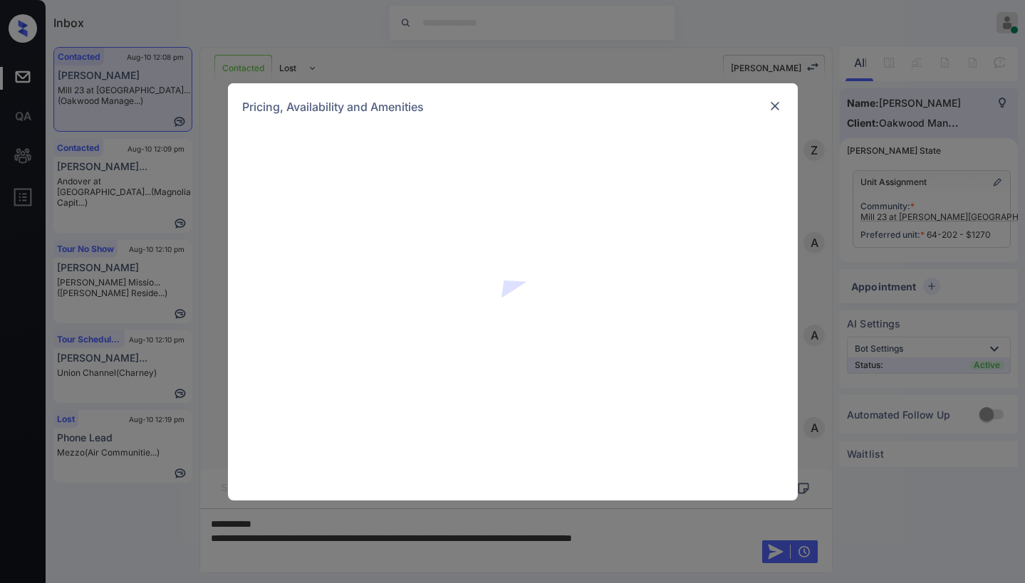
scroll to position [1068, 0]
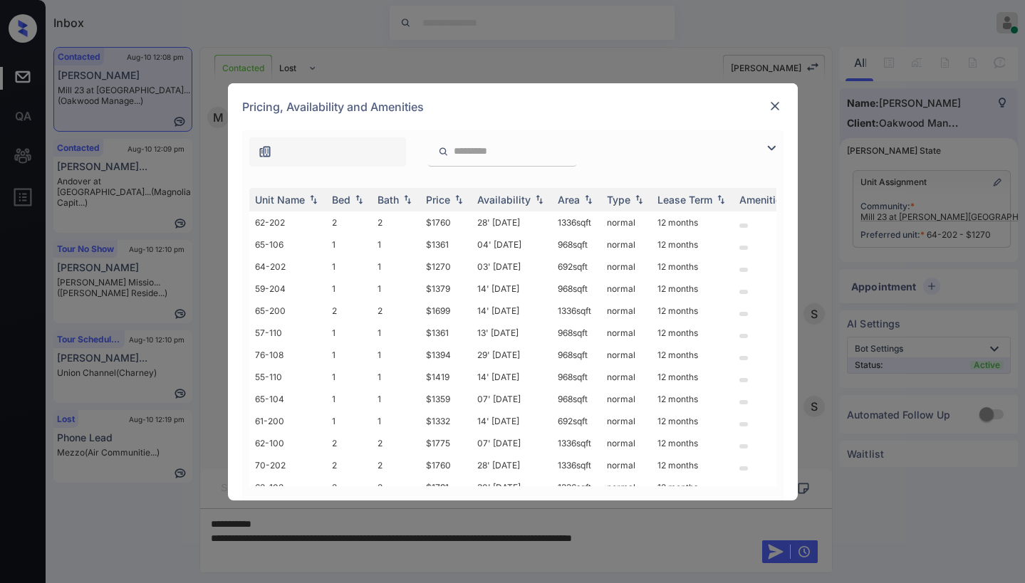
click at [763, 150] on img at bounding box center [771, 148] width 17 height 17
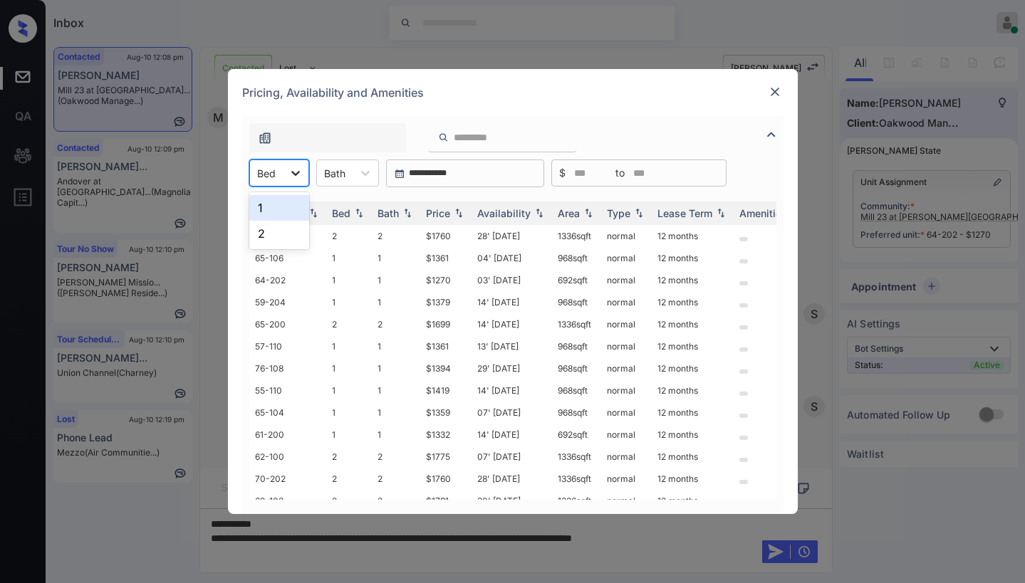
click at [288, 174] on icon at bounding box center [295, 173] width 14 height 14
click at [278, 202] on div "1" at bounding box center [279, 208] width 60 height 26
click at [438, 208] on div "Price" at bounding box center [438, 213] width 24 height 12
click at [442, 212] on div "Price" at bounding box center [438, 213] width 24 height 12
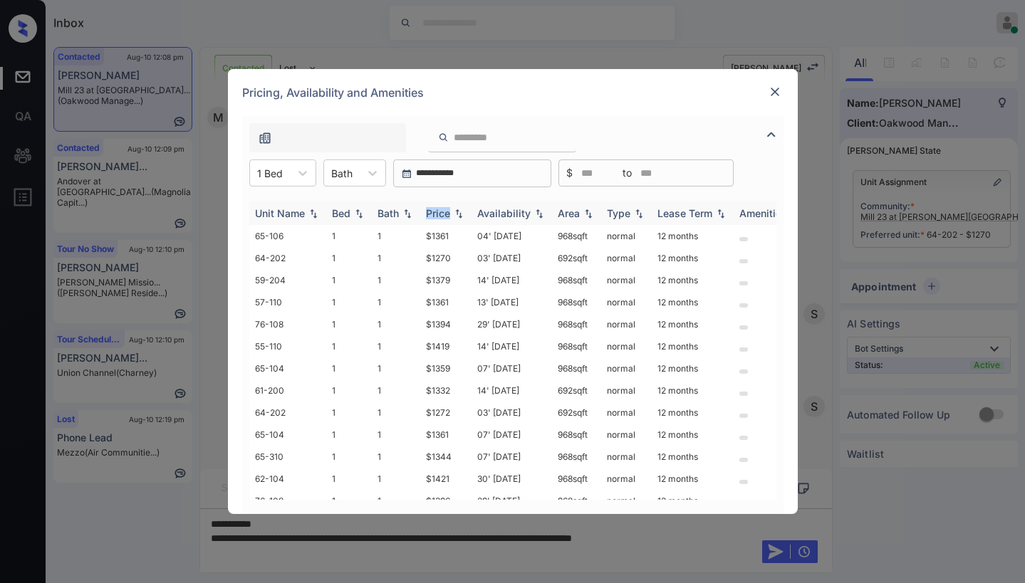
click at [442, 212] on div "Price" at bounding box center [438, 213] width 24 height 12
click at [443, 213] on div "Price" at bounding box center [438, 213] width 24 height 12
drag, startPoint x: 480, startPoint y: 231, endPoint x: 522, endPoint y: 236, distance: 42.2
click at [522, 236] on td "03' Oct 25" at bounding box center [511, 236] width 80 height 22
copy td "03' Oct 25"
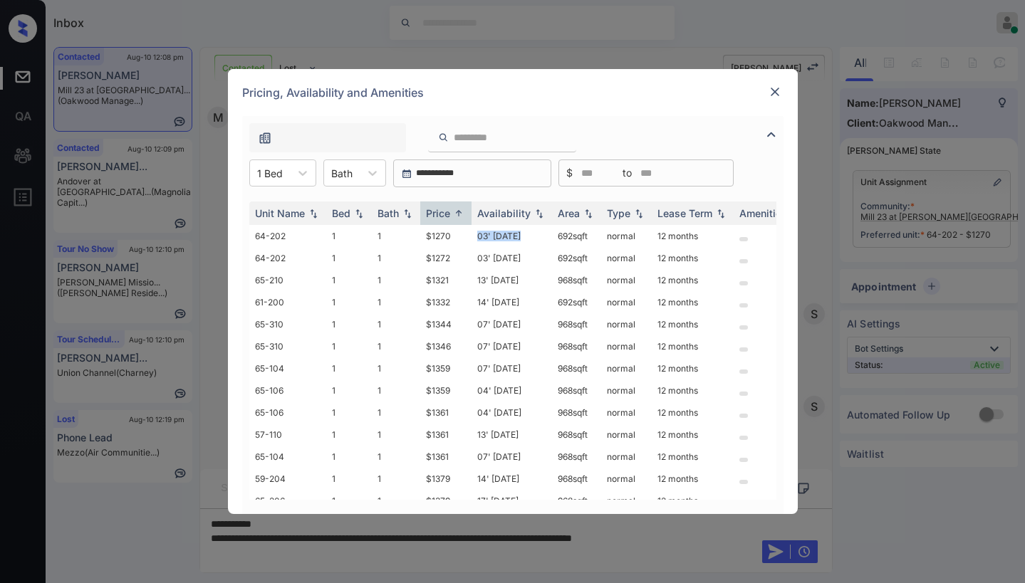
click at [774, 93] on img at bounding box center [775, 92] width 14 height 14
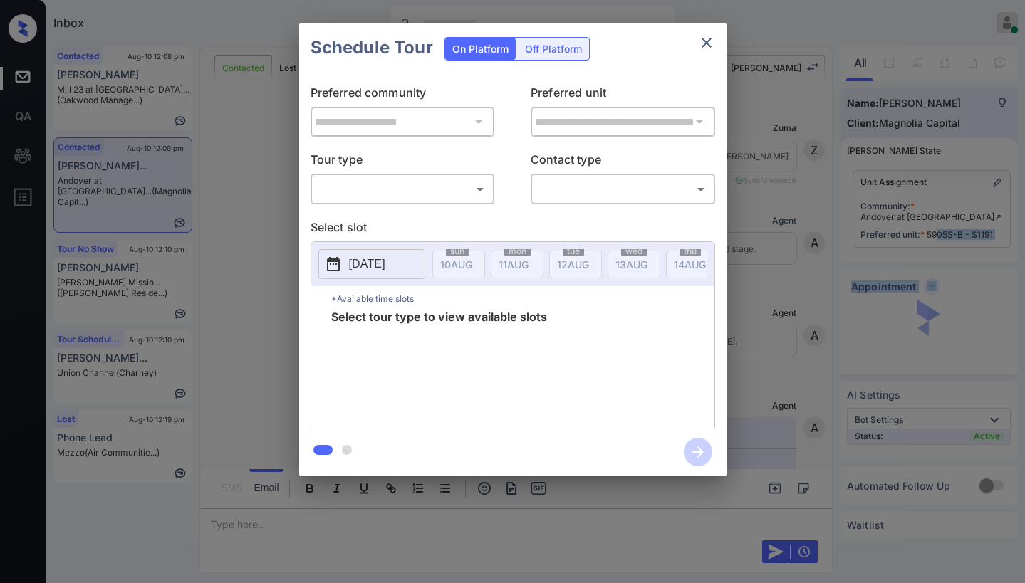
scroll to position [2792, 0]
click at [452, 201] on body "Inbox Paolo Gabriel Online Set yourself offline Set yourself on break Profile S…" at bounding box center [512, 291] width 1025 height 583
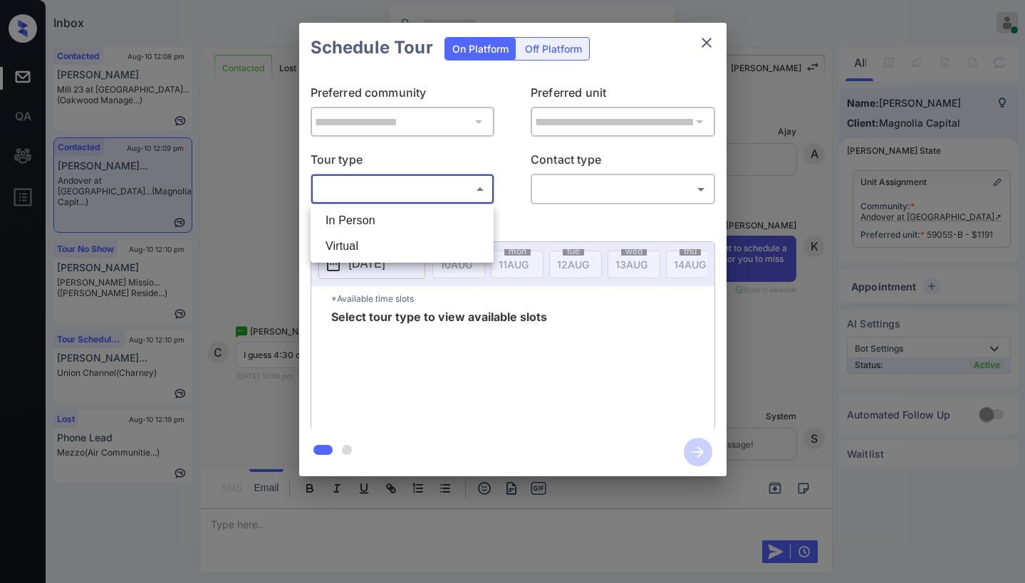
click at [450, 191] on div at bounding box center [512, 291] width 1025 height 583
click at [446, 196] on body "Inbox Paolo Gabriel Online Set yourself offline Set yourself on break Profile S…" at bounding box center [512, 291] width 1025 height 583
click at [426, 218] on li "In Person" at bounding box center [402, 221] width 176 height 26
type input "********"
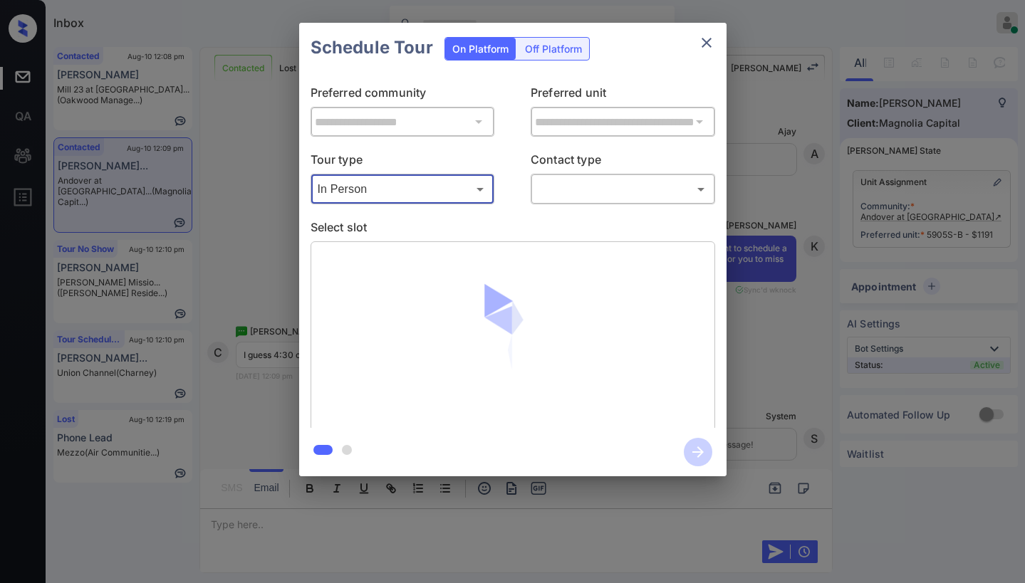
click at [570, 187] on body "Inbox Paolo Gabriel Online Set yourself offline Set yourself on break Profile S…" at bounding box center [512, 291] width 1025 height 583
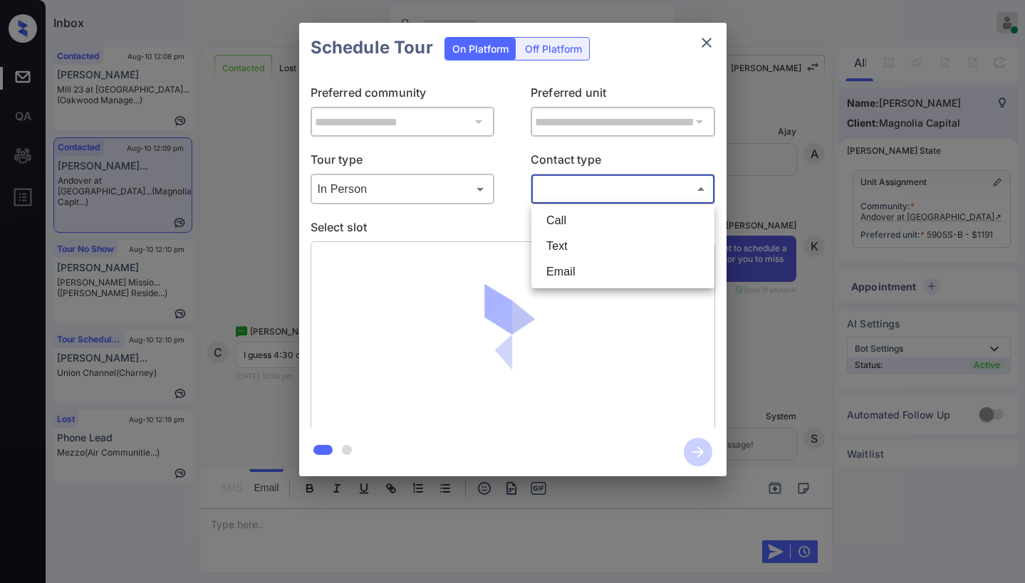
click at [573, 238] on li "Text" at bounding box center [623, 247] width 176 height 26
type input "****"
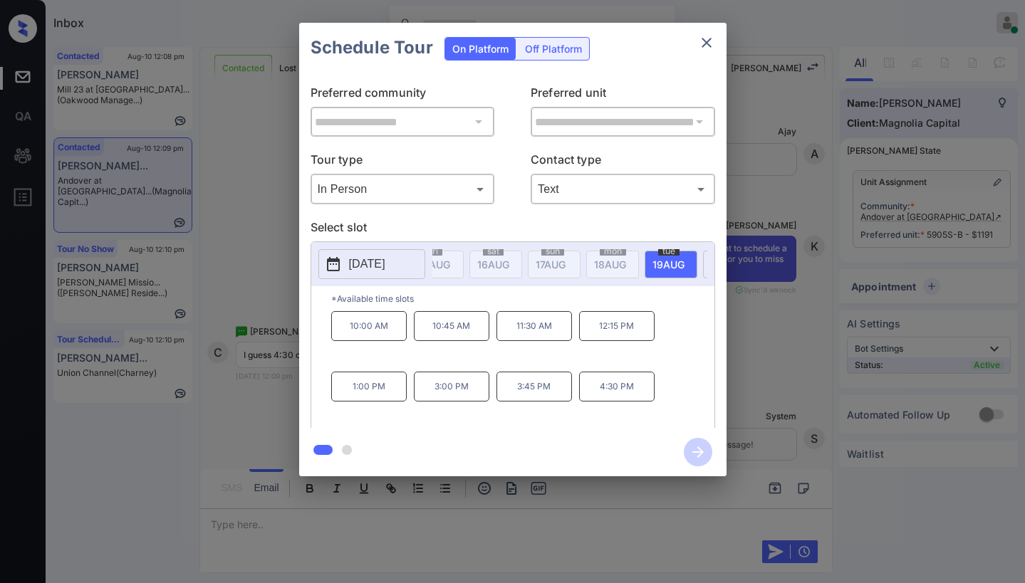
scroll to position [0, 335]
click at [647, 256] on div "tue 19 AUG" at bounding box center [649, 265] width 53 height 28
drag, startPoint x: 603, startPoint y: 391, endPoint x: 642, endPoint y: 396, distance: 38.8
click at [642, 396] on p "4:30 PM" at bounding box center [616, 387] width 75 height 30
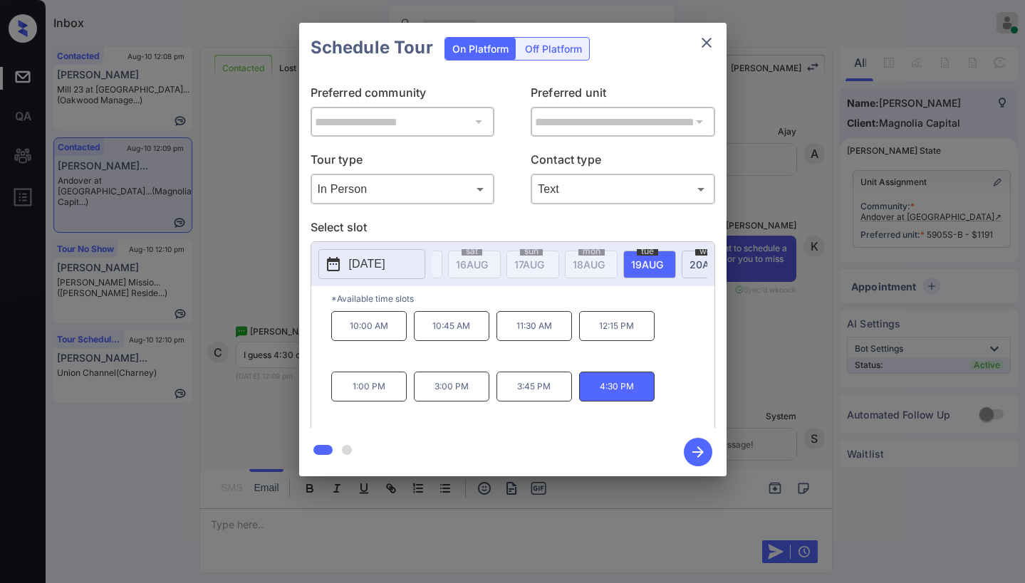
click at [689, 327] on div "10:00 AM 10:45 AM 11:30 AM 12:15 PM 1:00 PM 3:00 PM 3:45 PM 4:30 PM" at bounding box center [522, 368] width 383 height 114
drag, startPoint x: 596, startPoint y: 395, endPoint x: 662, endPoint y: 371, distance: 69.6
click at [652, 390] on p "4:30 PM" at bounding box center [616, 387] width 75 height 30
copy p "4:30 PM"
click at [699, 40] on icon "close" at bounding box center [706, 42] width 17 height 17
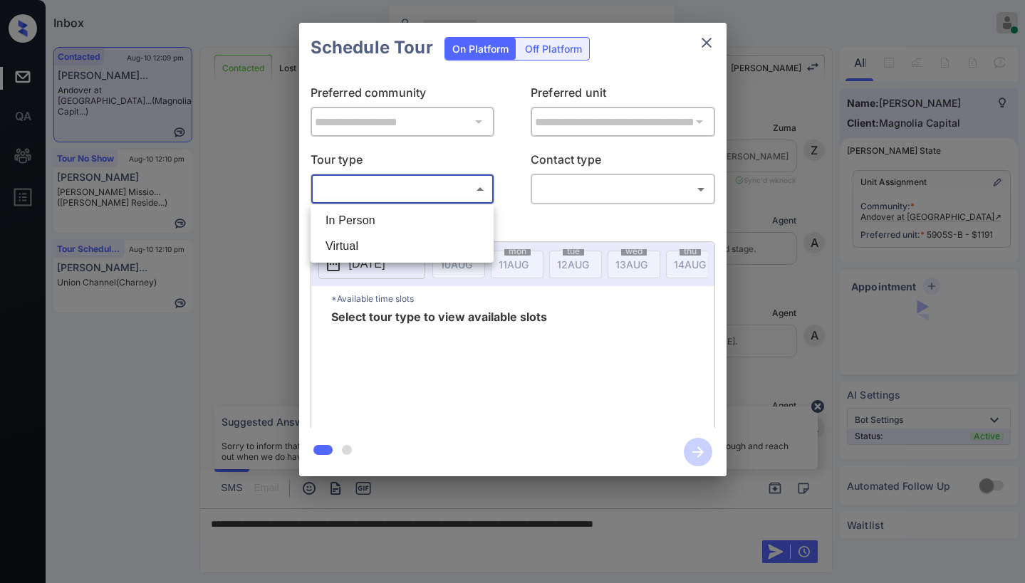
scroll to position [2742, 0]
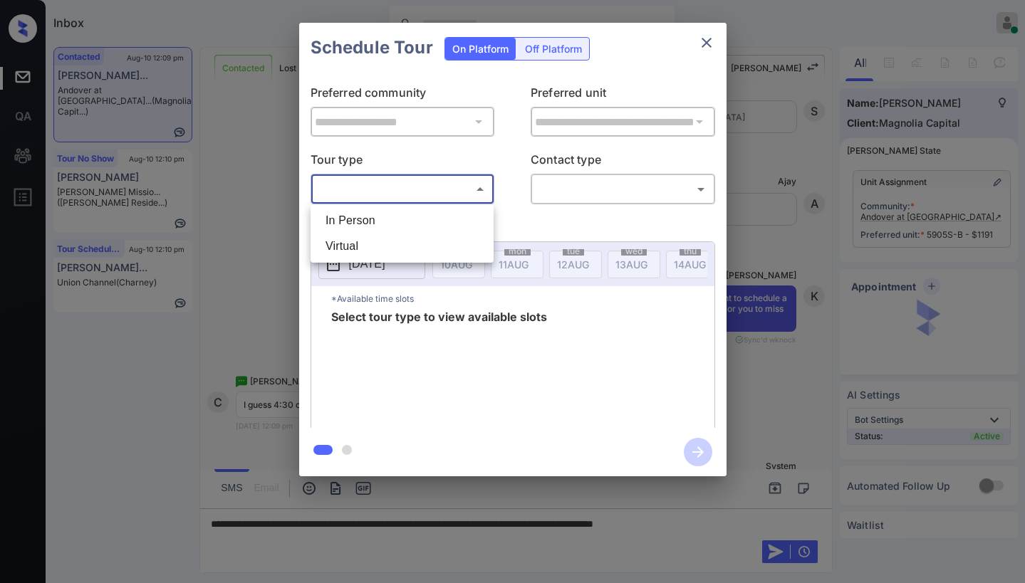
drag, startPoint x: 0, startPoint y: 0, endPoint x: 563, endPoint y: 212, distance: 601.3
click at [363, 219] on li "In Person" at bounding box center [402, 221] width 176 height 26
type input "********"
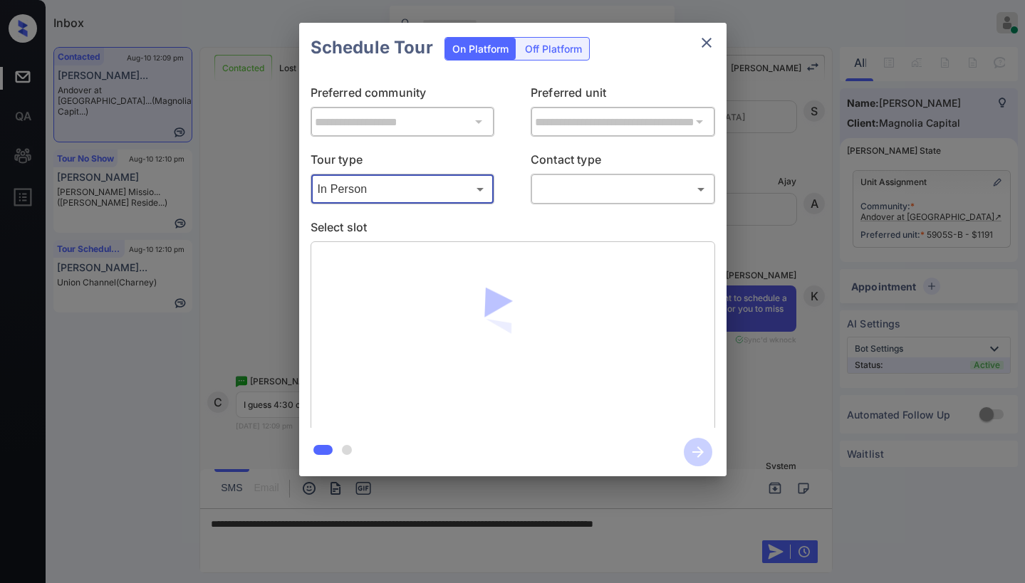
click at [617, 194] on body "Inbox Paolo Gabriel Online Set yourself offline Set yourself on break Profile S…" at bounding box center [512, 291] width 1025 height 583
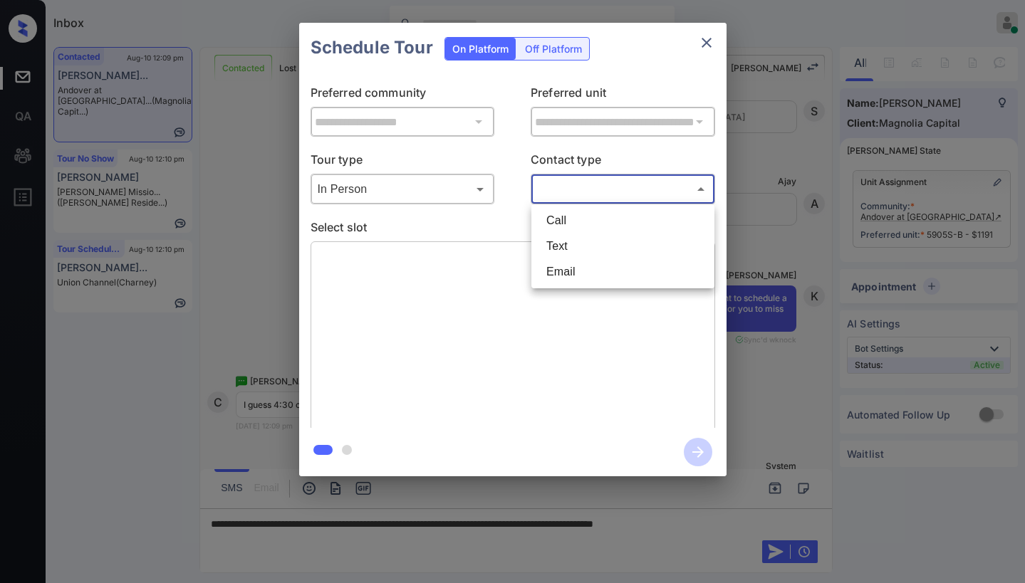
click at [573, 245] on li "Text" at bounding box center [623, 247] width 176 height 26
type input "****"
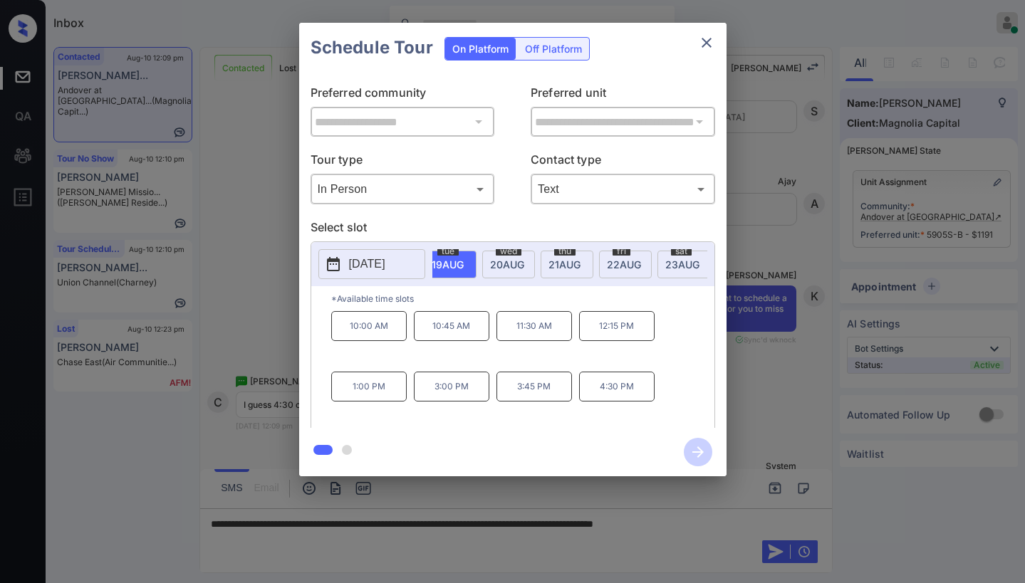
scroll to position [0, 513]
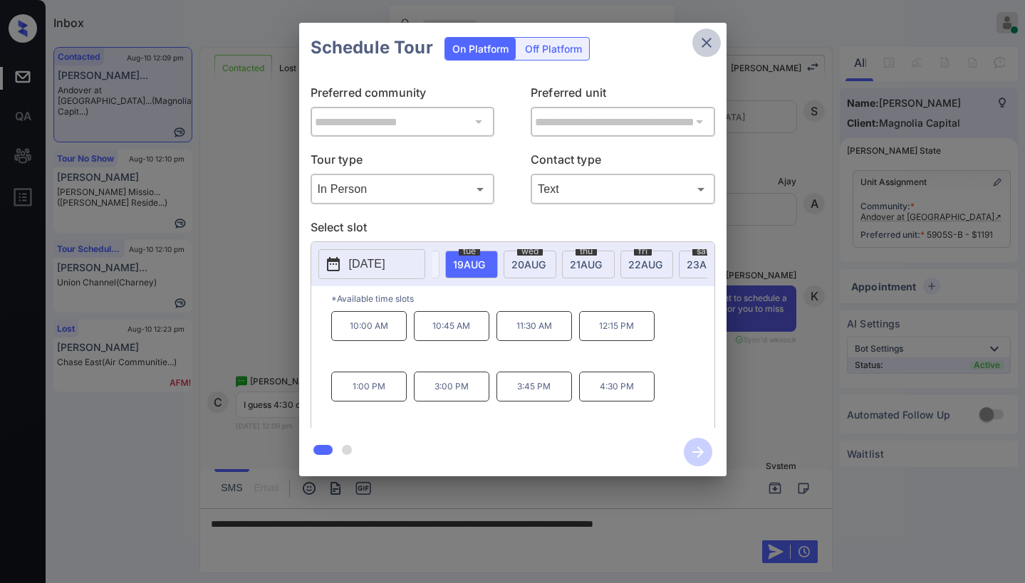
click at [710, 44] on icon "close" at bounding box center [706, 42] width 17 height 17
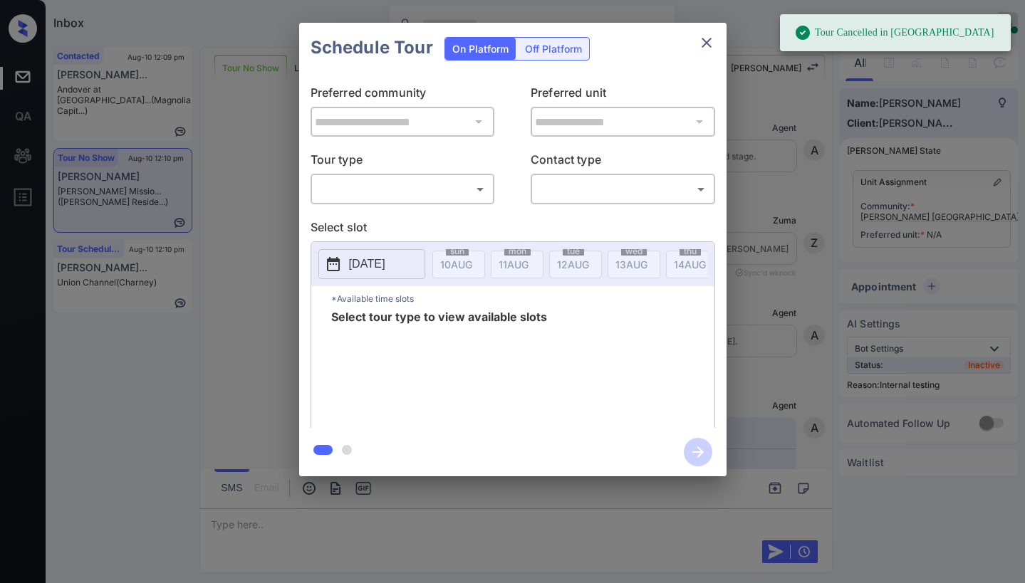
scroll to position [4077, 0]
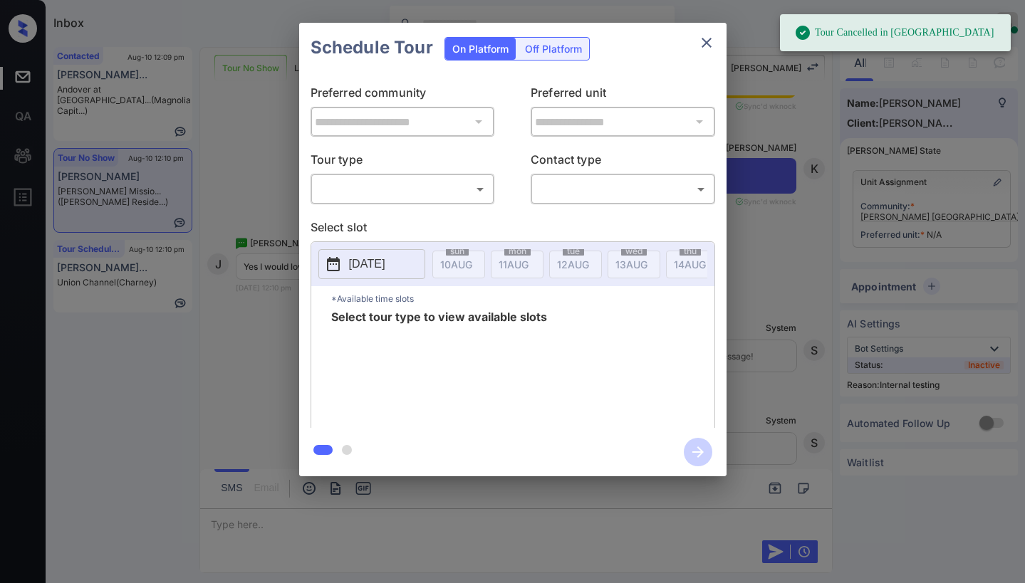
click at [429, 194] on body "Tour Cancelled in Knock Inbox Paolo Gabriel Online Set yourself offline Set you…" at bounding box center [512, 291] width 1025 height 583
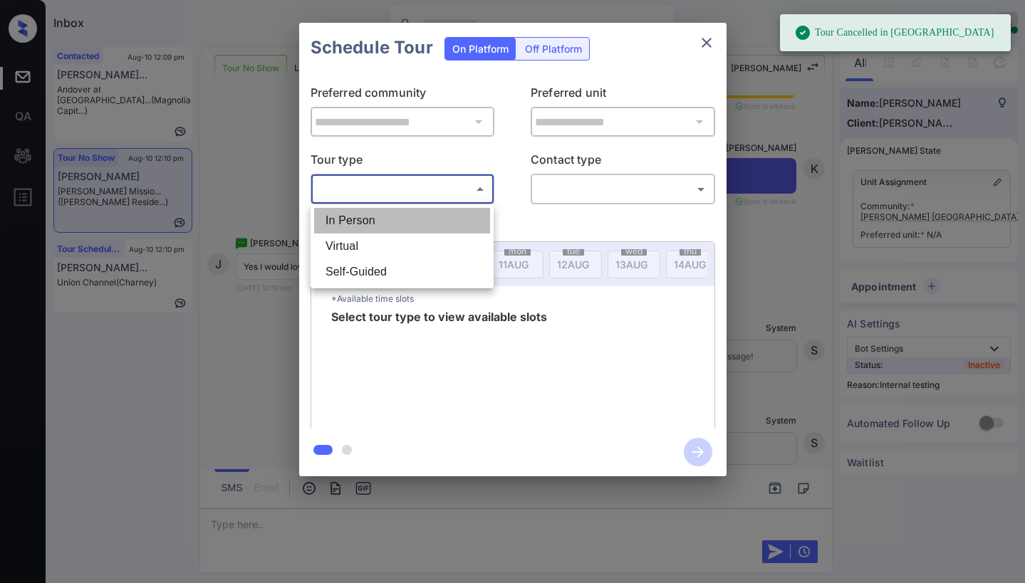
click at [377, 227] on li "In Person" at bounding box center [402, 221] width 176 height 26
type input "********"
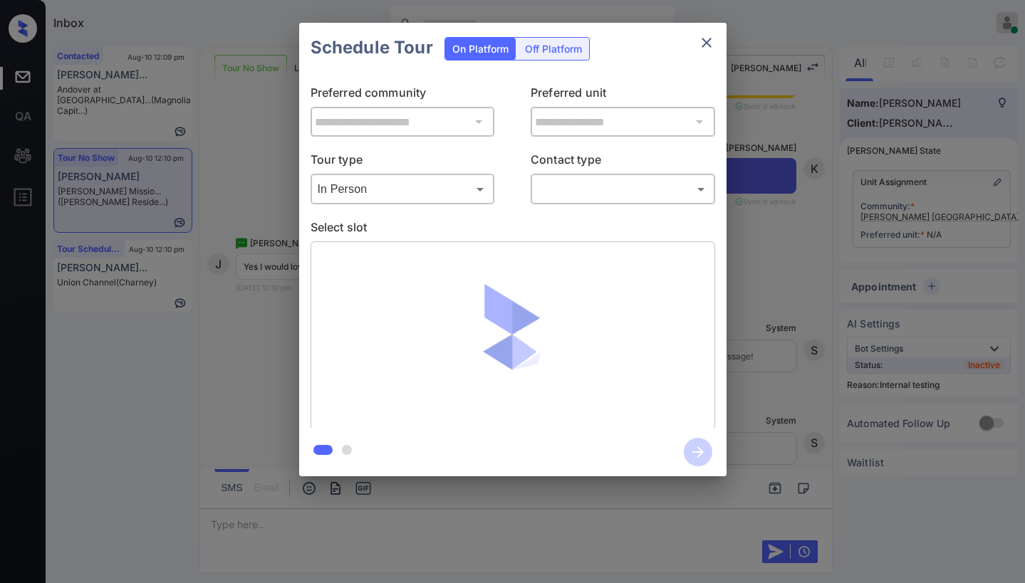
click at [580, 194] on body "Tour Cancelled in Knock Inbox Paolo Gabriel Online Set yourself offline Set you…" at bounding box center [512, 291] width 1025 height 583
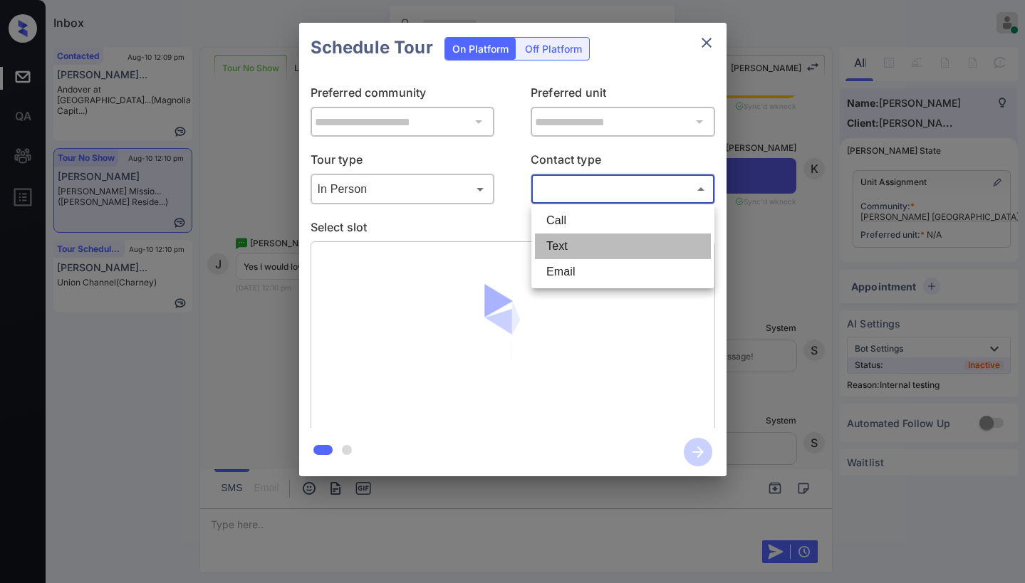
click at [564, 254] on li "Text" at bounding box center [623, 247] width 176 height 26
type input "****"
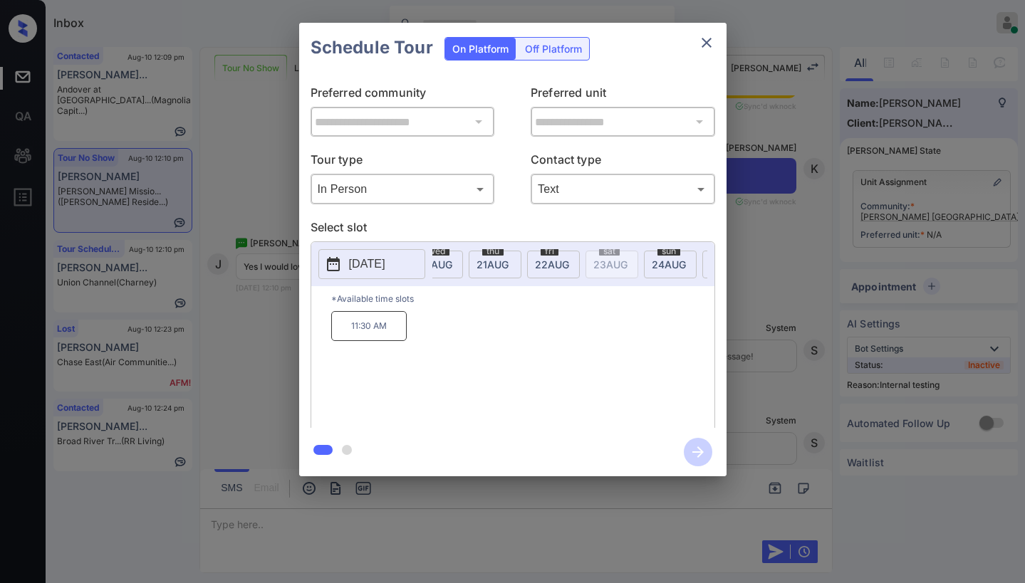
scroll to position [0, 627]
click at [553, 264] on div "fri 22 AUG" at bounding box center [532, 265] width 53 height 28
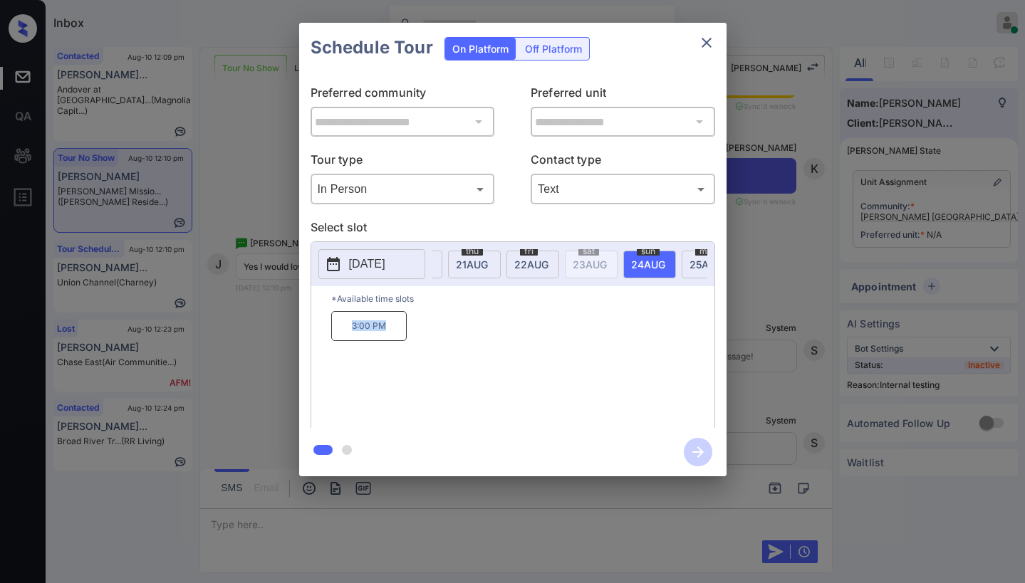
drag, startPoint x: 354, startPoint y: 333, endPoint x: 489, endPoint y: 254, distance: 156.1
click at [403, 338] on p "3:00 PM" at bounding box center [368, 326] width 75 height 30
copy p "3:00 PM"
click at [708, 46] on icon "close" at bounding box center [706, 42] width 17 height 17
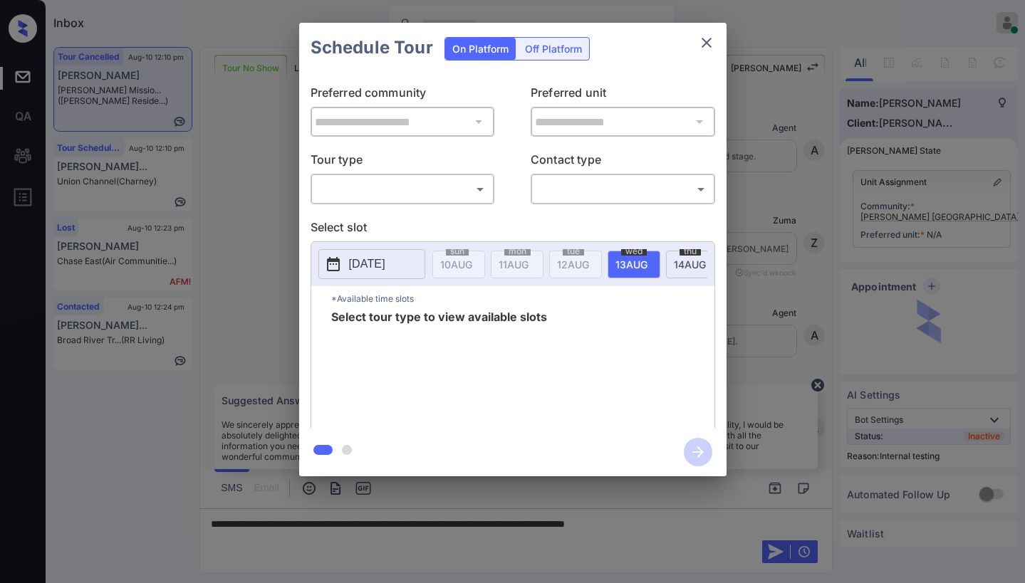
scroll to position [4077, 0]
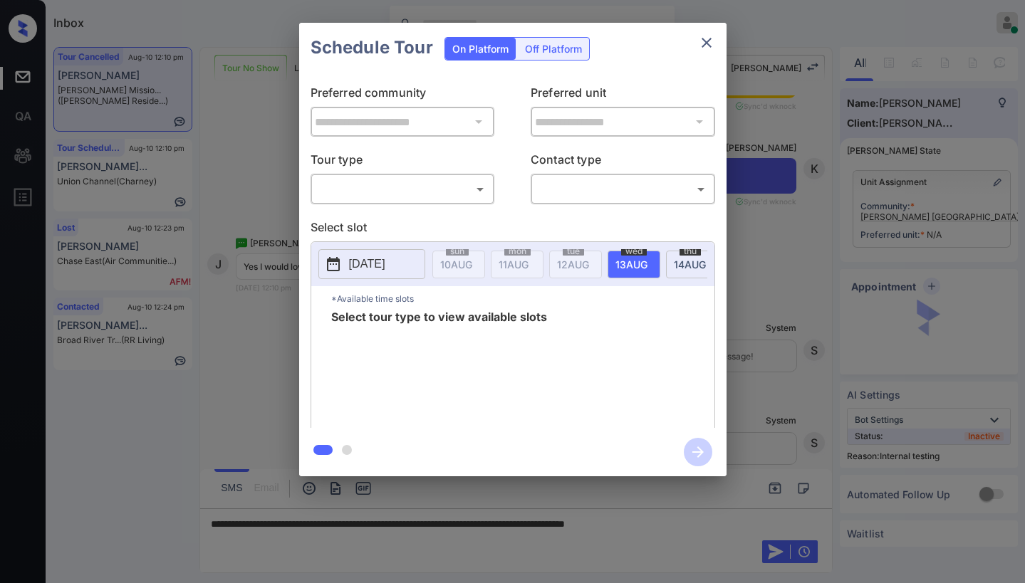
click at [348, 189] on body "Inbox [PERSON_NAME] Online Set yourself offline Set yourself on break Profile S…" at bounding box center [512, 291] width 1025 height 583
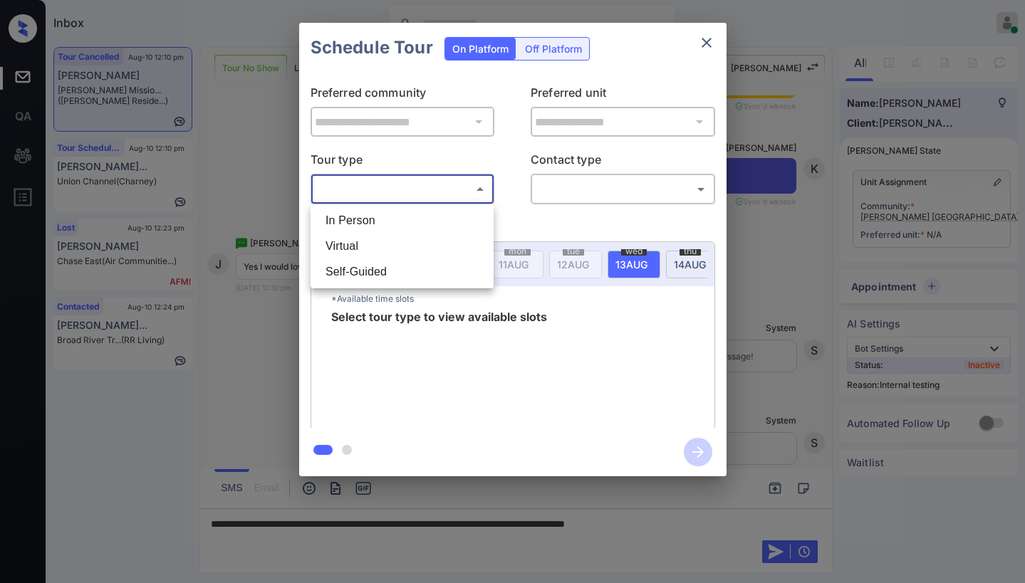
click at [372, 224] on li "In Person" at bounding box center [402, 221] width 176 height 26
type input "********"
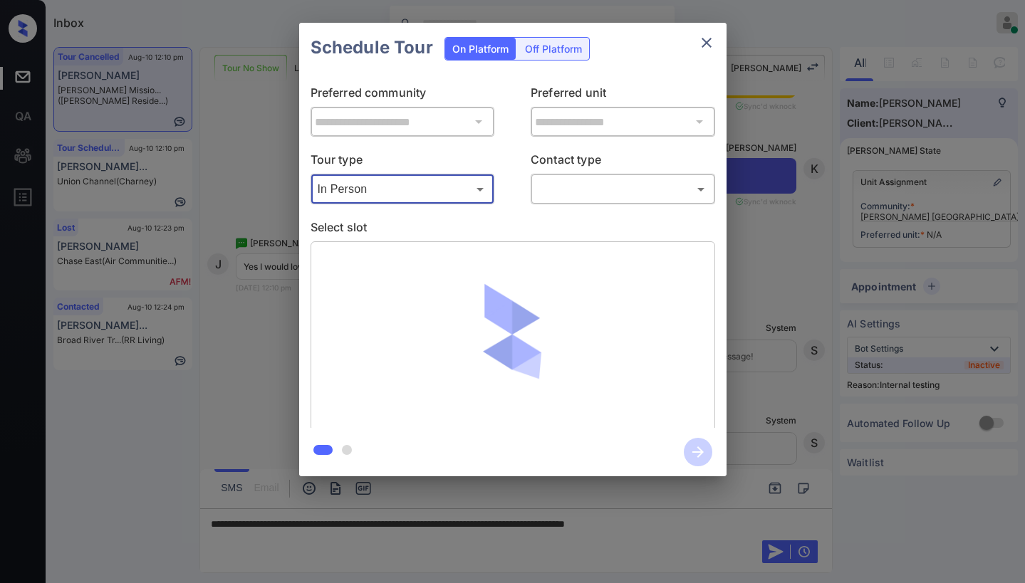
click at [612, 200] on body "Inbox [PERSON_NAME] Online Set yourself offline Set yourself on break Profile S…" at bounding box center [512, 291] width 1025 height 583
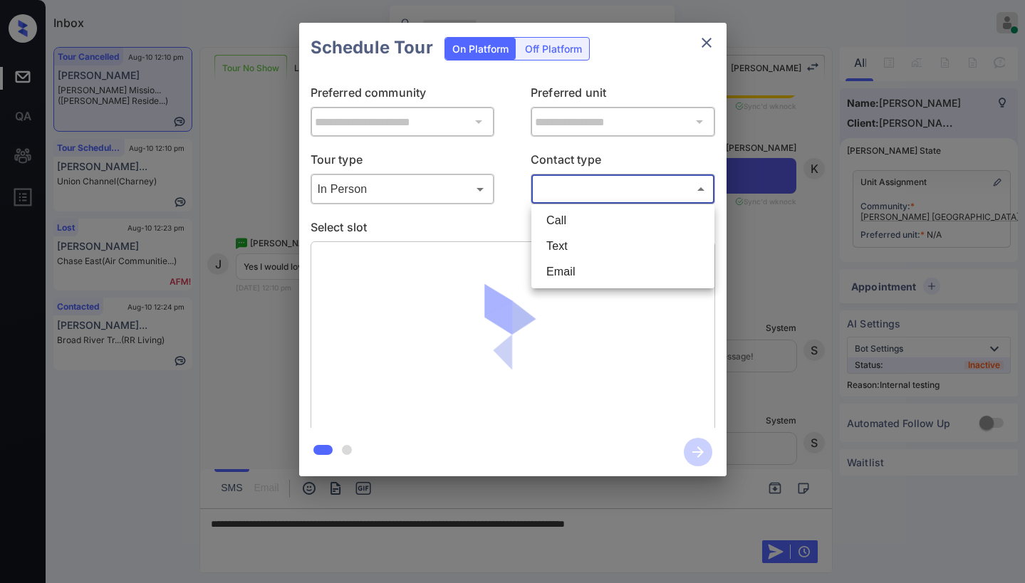
click at [587, 243] on li "Text" at bounding box center [623, 247] width 176 height 26
type input "****"
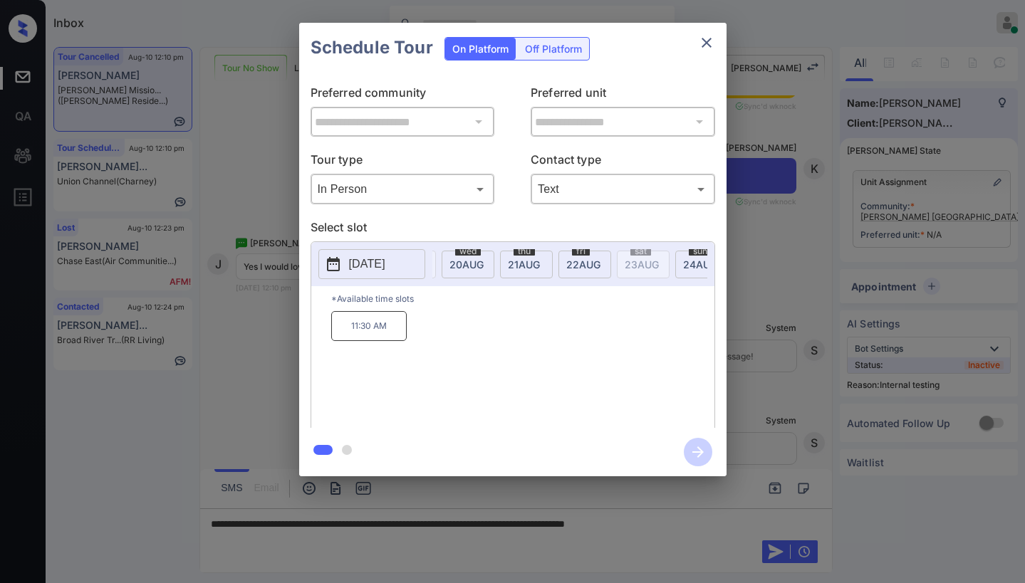
scroll to position [0, 585]
click at [707, 46] on icon "close" at bounding box center [706, 42] width 17 height 17
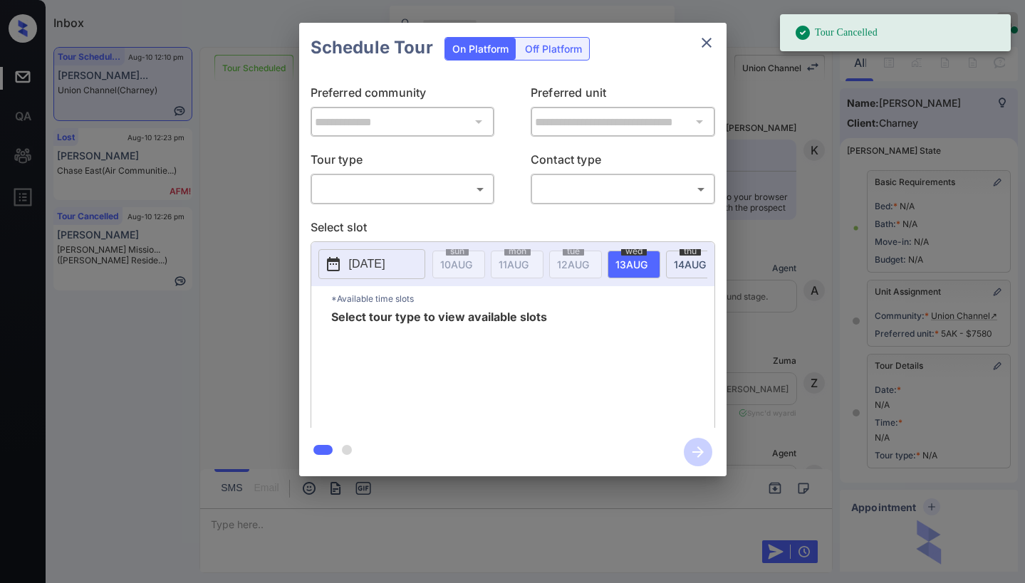
scroll to position [6016, 0]
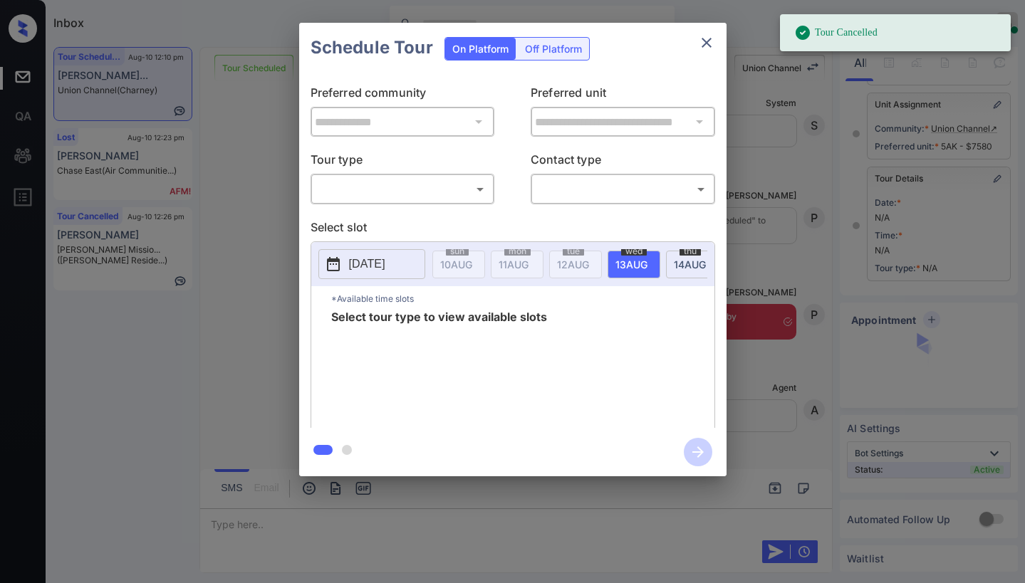
click at [446, 182] on body "Tour Cancelled Inbox [PERSON_NAME] Online Set yourself offline Set yourself on …" at bounding box center [512, 291] width 1025 height 583
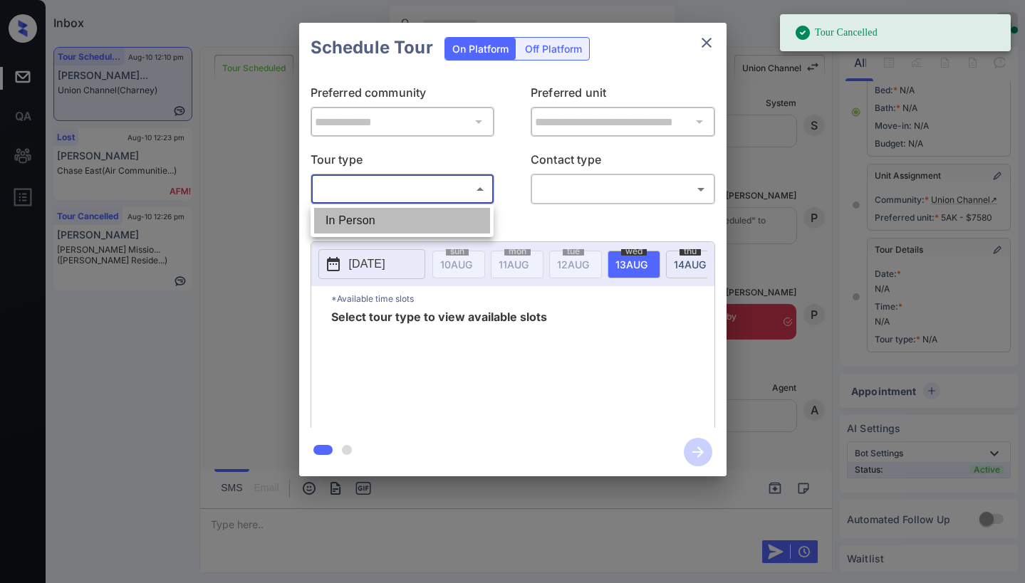
drag, startPoint x: 396, startPoint y: 220, endPoint x: 570, endPoint y: 207, distance: 174.2
click at [407, 220] on li "In Person" at bounding box center [402, 221] width 176 height 26
type input "********"
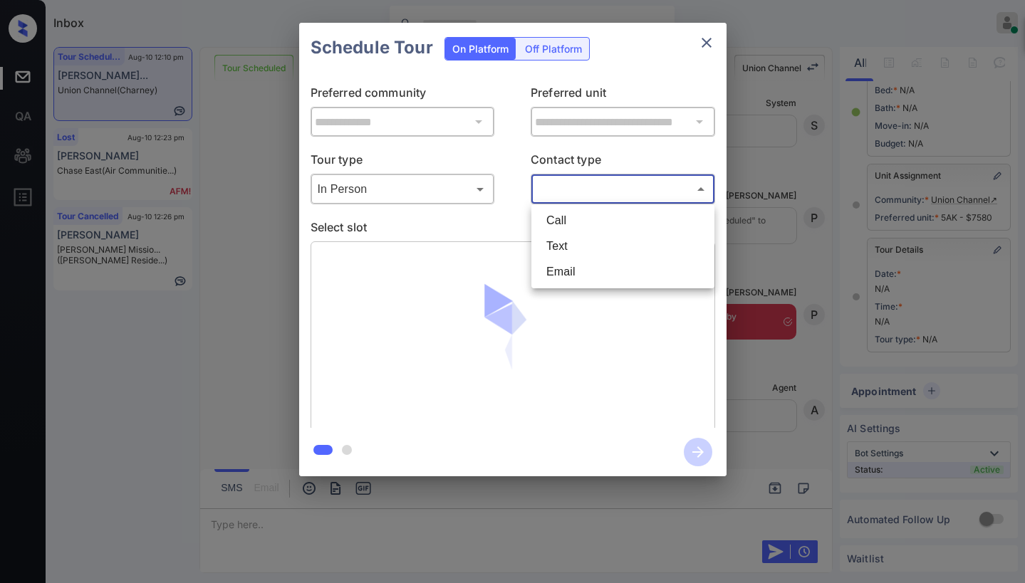
click at [599, 193] on body "Tour Cancelled Inbox [PERSON_NAME] Online Set yourself offline Set yourself on …" at bounding box center [512, 291] width 1025 height 583
click at [578, 241] on li "Text" at bounding box center [623, 247] width 176 height 26
type input "****"
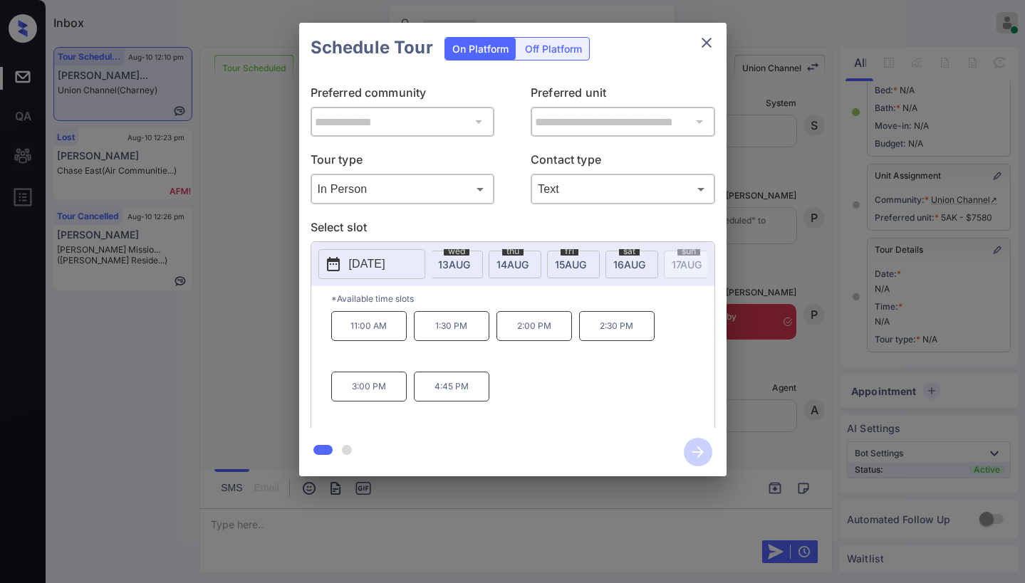
scroll to position [0, 209]
click at [264, 263] on span "[DATE]" at bounding box center [247, 265] width 32 height 12
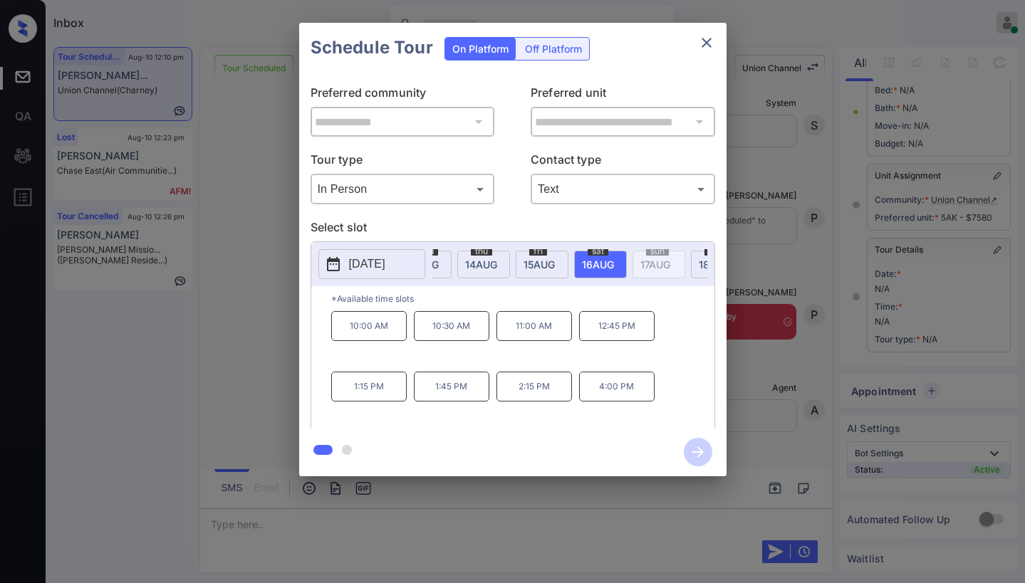
click at [537, 331] on p "11:00 AM" at bounding box center [533, 326] width 75 height 30
click at [701, 43] on icon "close" at bounding box center [706, 42] width 17 height 17
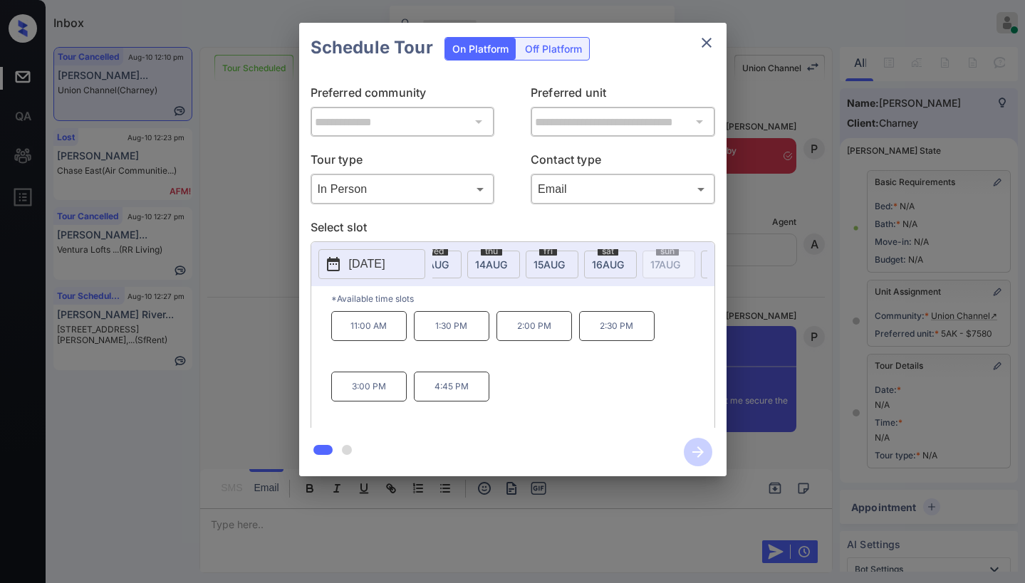
scroll to position [0, 219]
click at [253, 260] on span "[DATE]" at bounding box center [237, 265] width 32 height 12
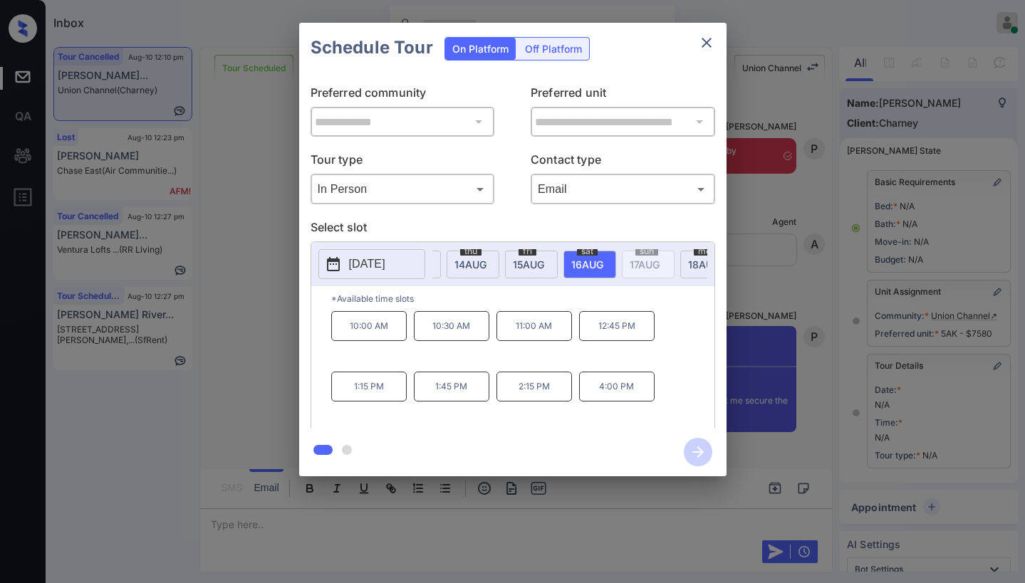
click at [536, 340] on p "11:00 AM" at bounding box center [533, 326] width 75 height 30
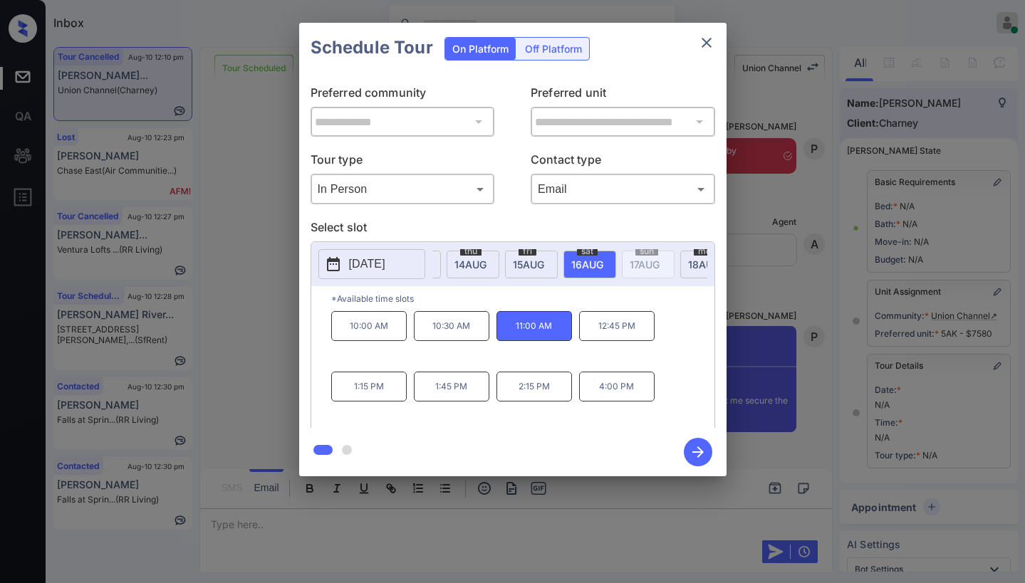
click at [702, 449] on icon "button" at bounding box center [698, 452] width 28 height 28
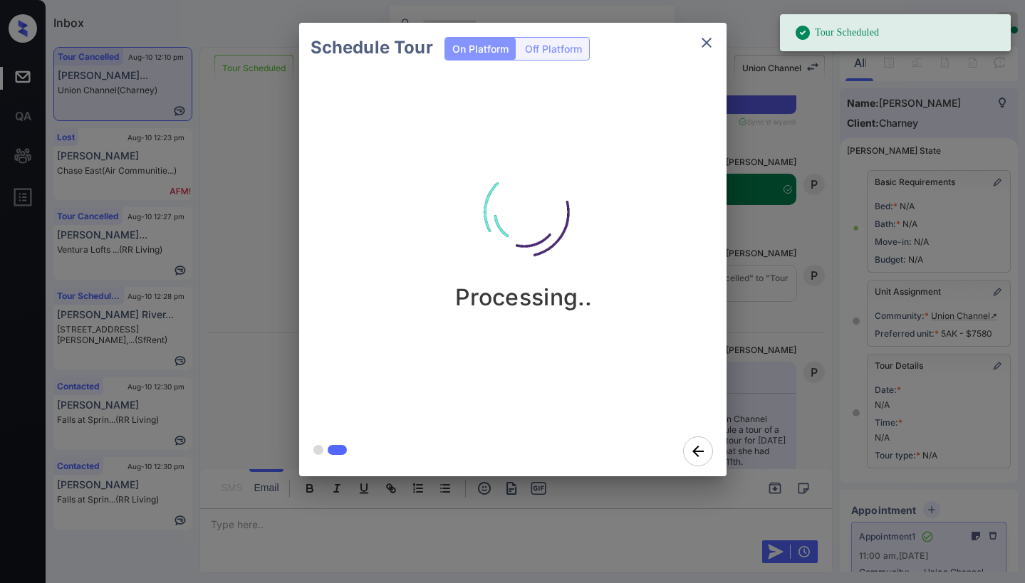
scroll to position [6656, 0]
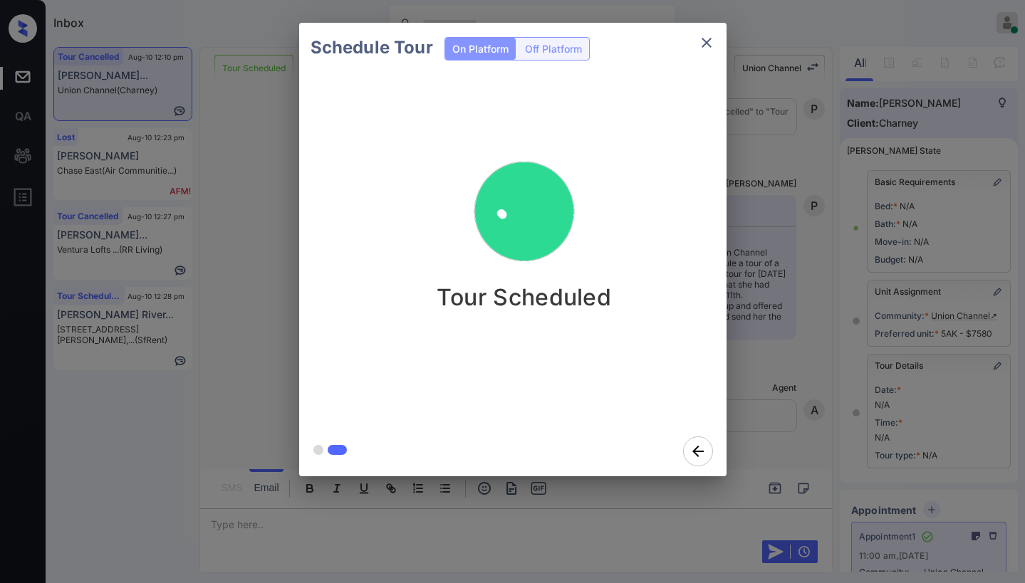
click at [711, 47] on icon "close" at bounding box center [706, 42] width 17 height 17
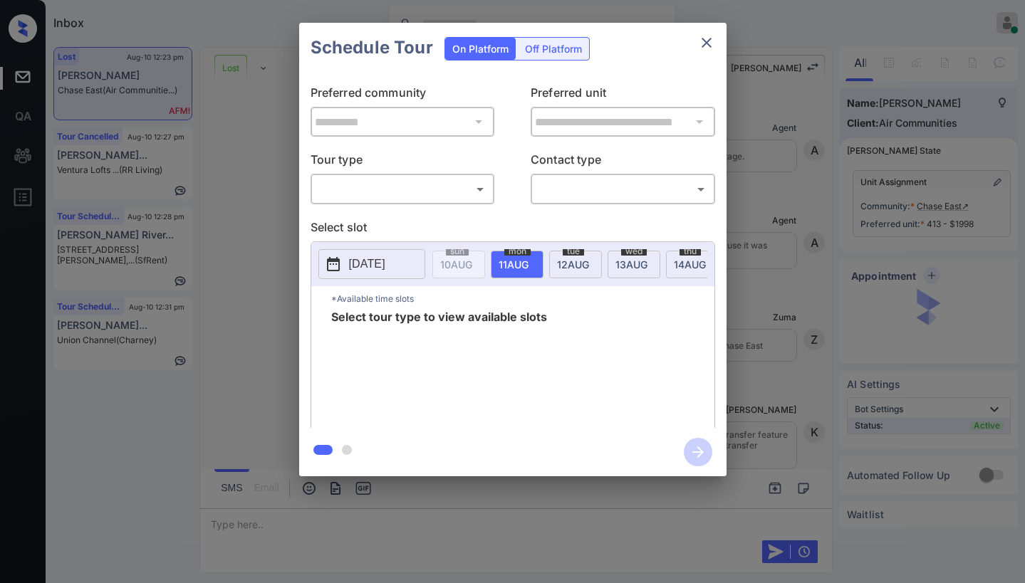
click at [449, 196] on body "Inbox [PERSON_NAME] Online Set yourself offline Set yourself on break Profile S…" at bounding box center [512, 291] width 1025 height 583
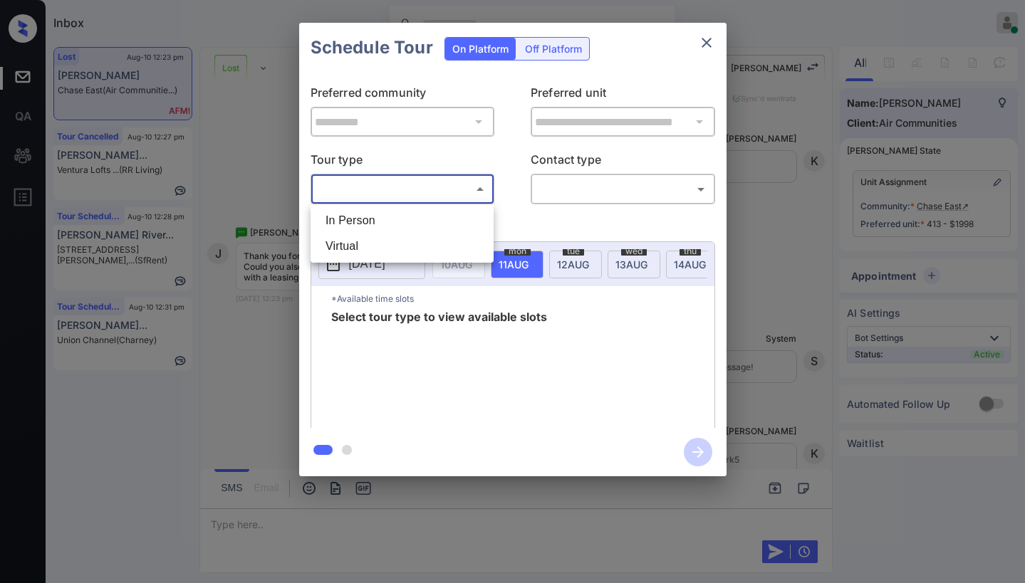
click at [694, 46] on div at bounding box center [512, 291] width 1025 height 583
click at [698, 45] on icon "close" at bounding box center [706, 42] width 17 height 17
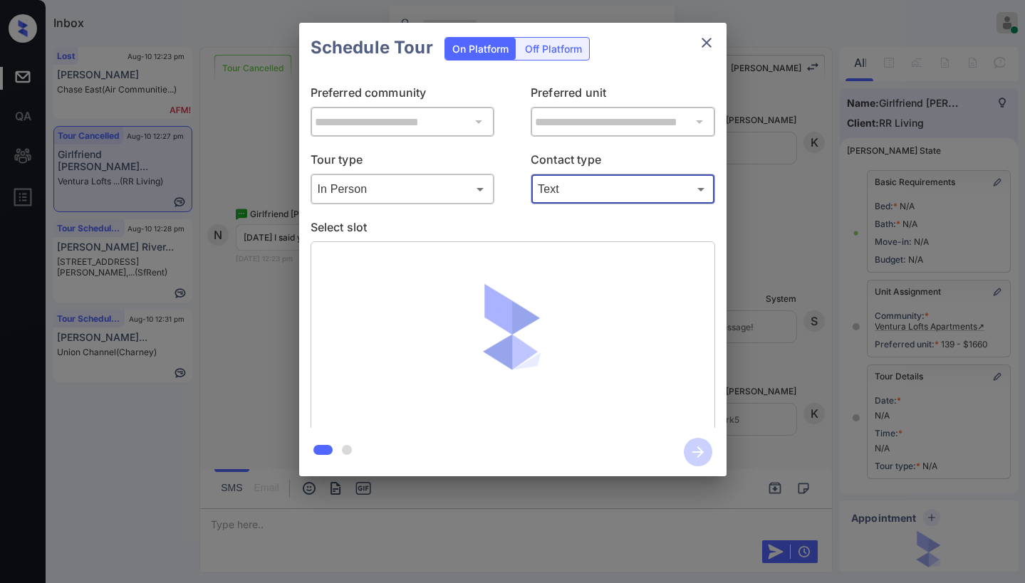
scroll to position [137, 0]
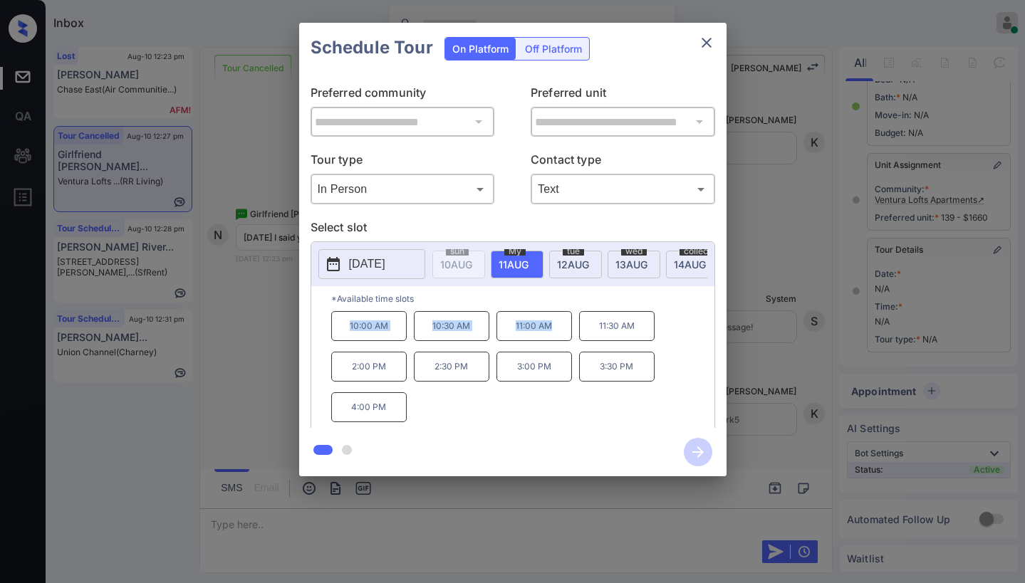
drag, startPoint x: 350, startPoint y: 334, endPoint x: 572, endPoint y: 320, distance: 221.9
click at [556, 340] on div "10:00 AM 10:30 AM 11:00 AM 11:30 AM 2:00 PM 2:30 PM 3:00 PM 3:30 PM 4:00 PM" at bounding box center [522, 368] width 383 height 114
copy div "10:00 AM 10:30 AM 11:00 AM"
click at [707, 41] on icon "close" at bounding box center [706, 42] width 17 height 17
